Goal: Information Seeking & Learning: Learn about a topic

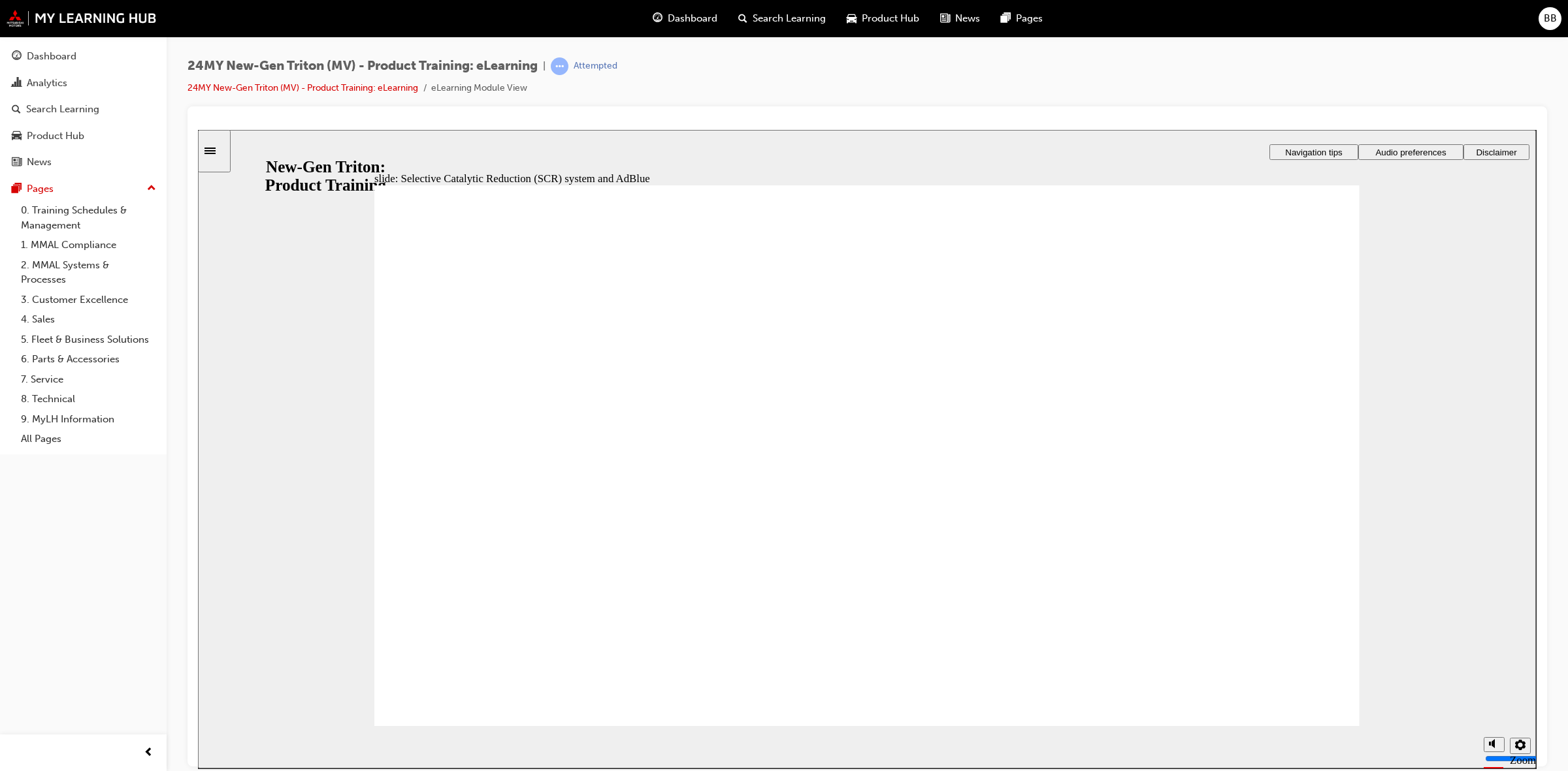
drag, startPoint x: 1334, startPoint y: 310, endPoint x: 1262, endPoint y: 325, distance: 73.5
